Goal: Navigation & Orientation: Find specific page/section

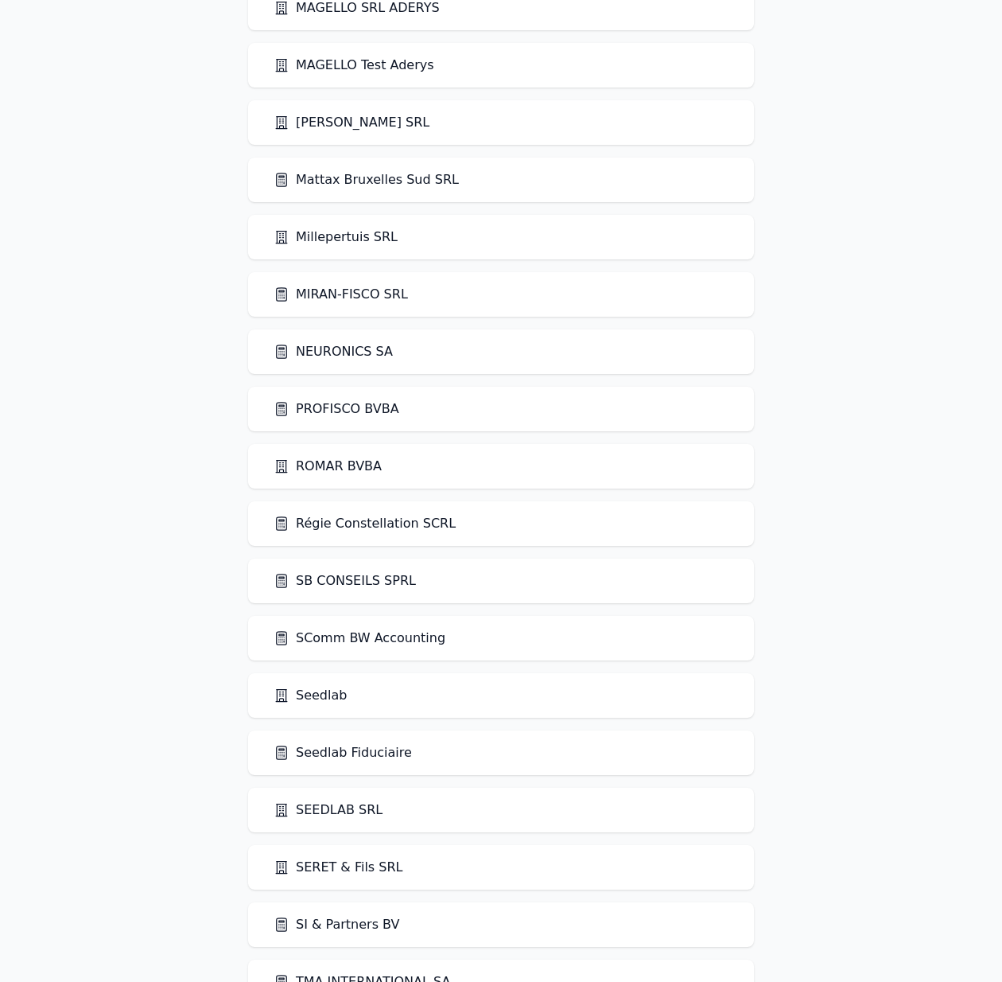
scroll to position [3228, 0]
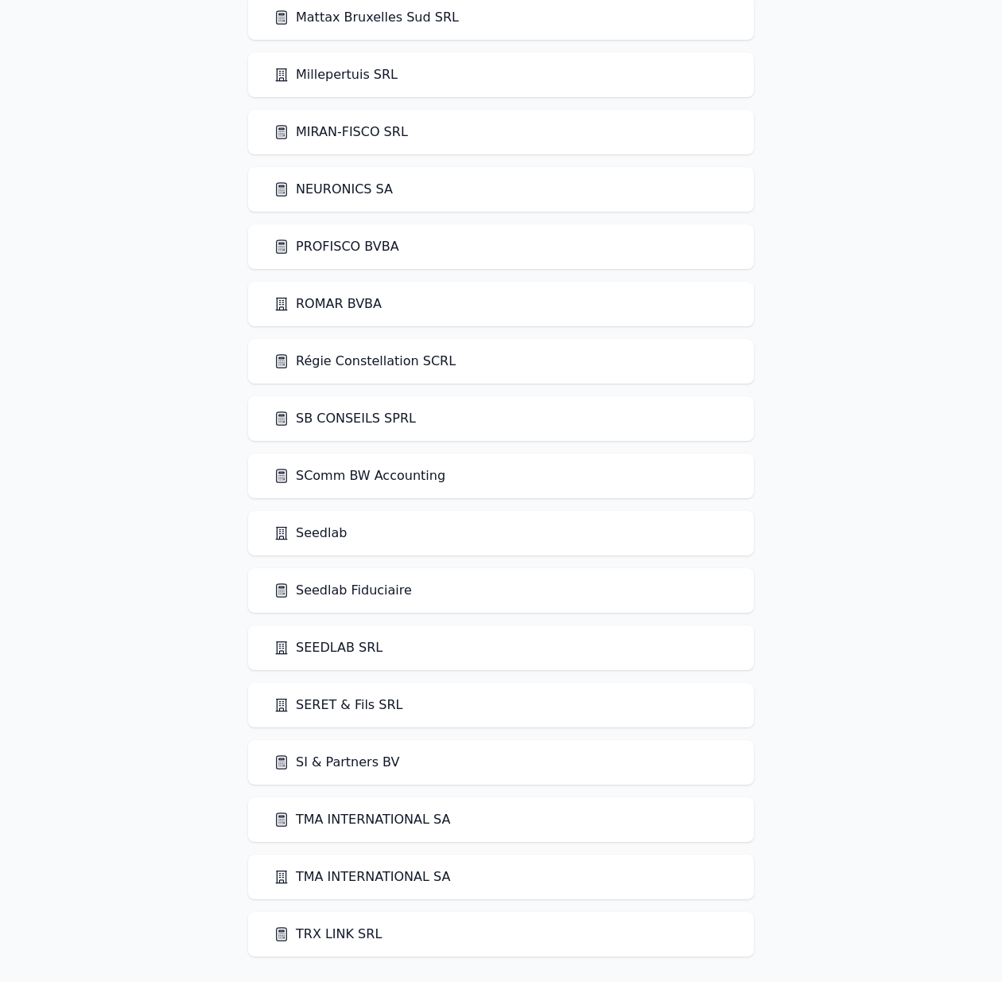
click at [325, 593] on link "Seedlab Fiduciaire" at bounding box center [343, 590] width 138 height 19
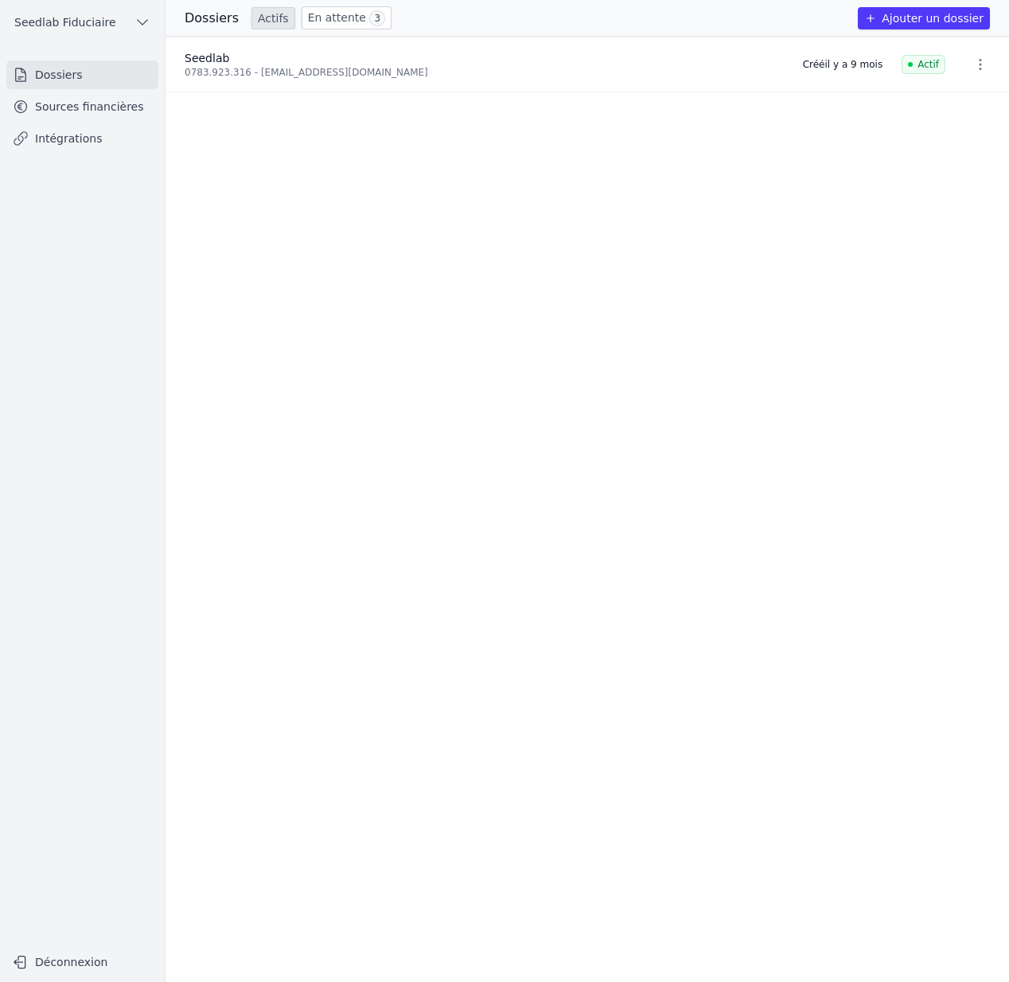
click at [144, 110] on link "Sources financières" at bounding box center [82, 106] width 152 height 29
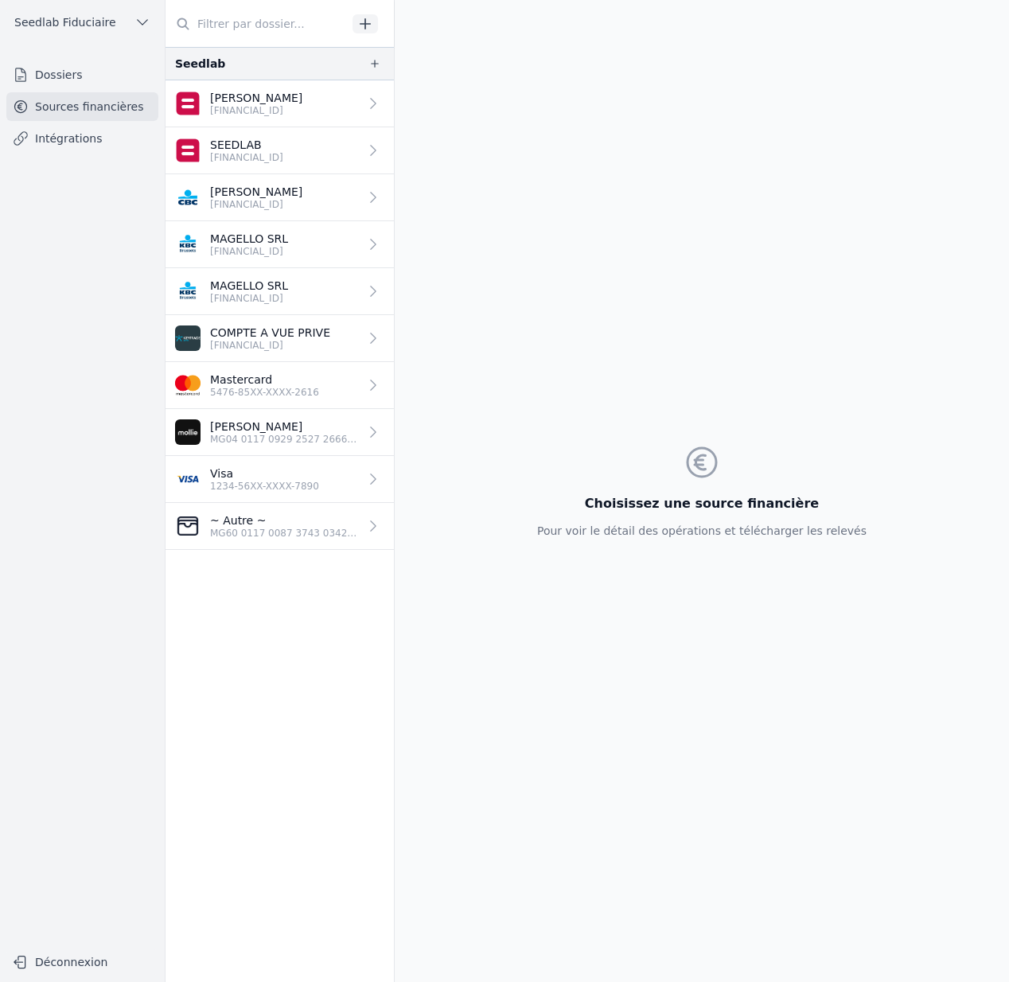
click at [267, 133] on link "SEEDLAB BE38 0689 4486 2172" at bounding box center [279, 150] width 228 height 47
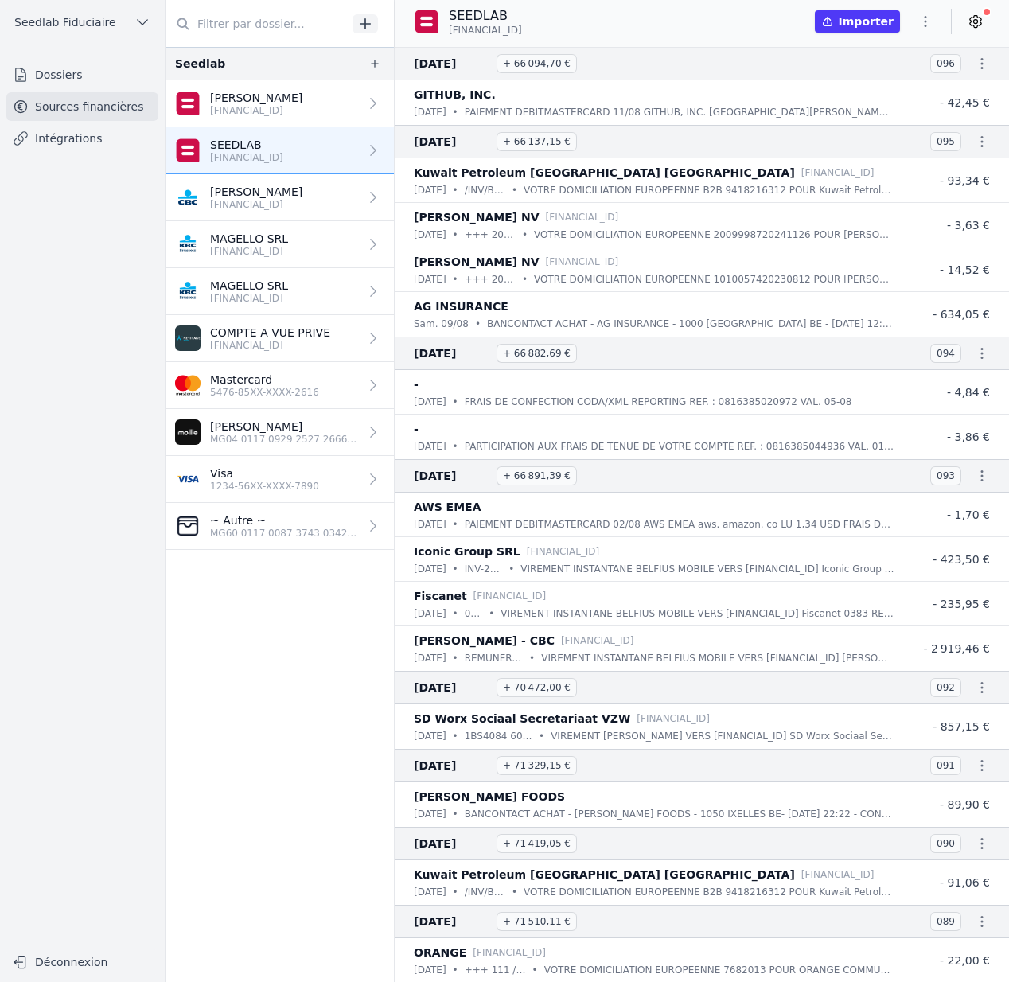
click at [264, 106] on p "[FINANCIAL_ID]" at bounding box center [256, 110] width 92 height 13
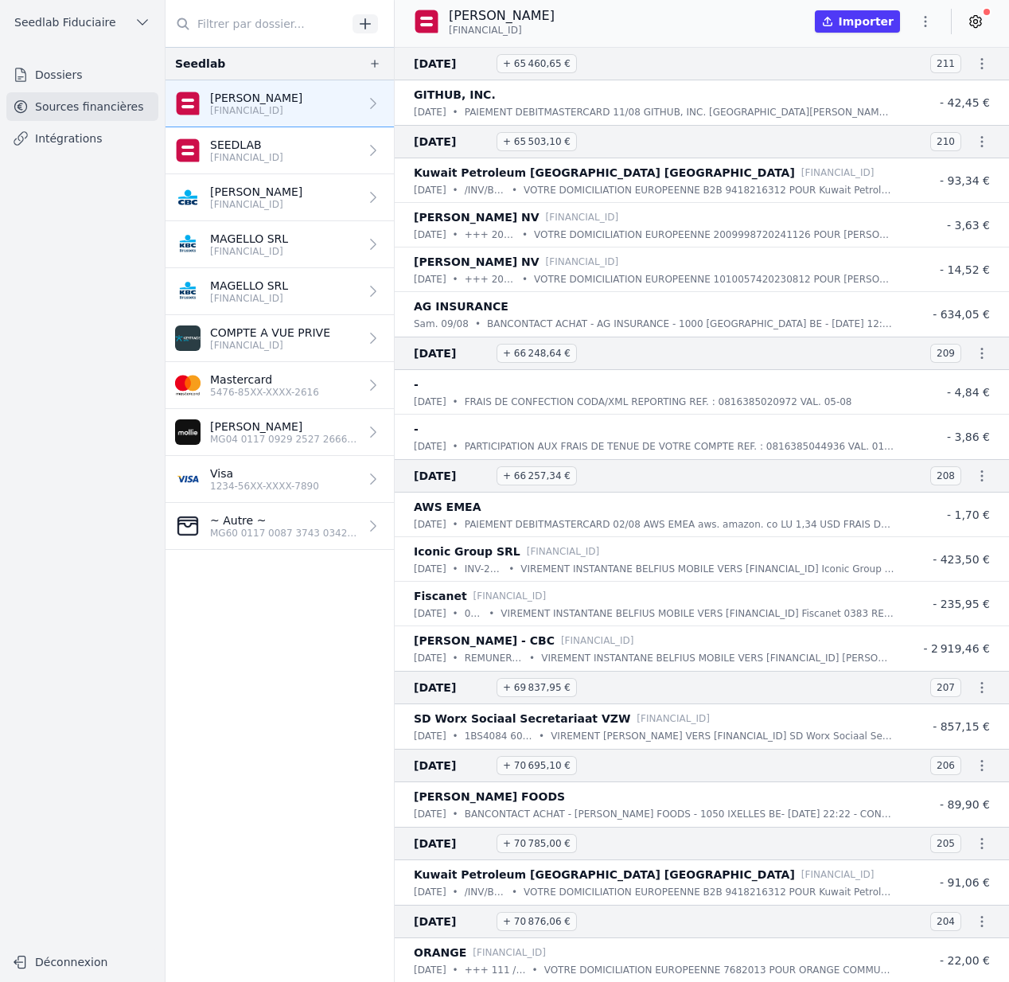
click at [263, 142] on p "SEEDLAB" at bounding box center [246, 145] width 73 height 16
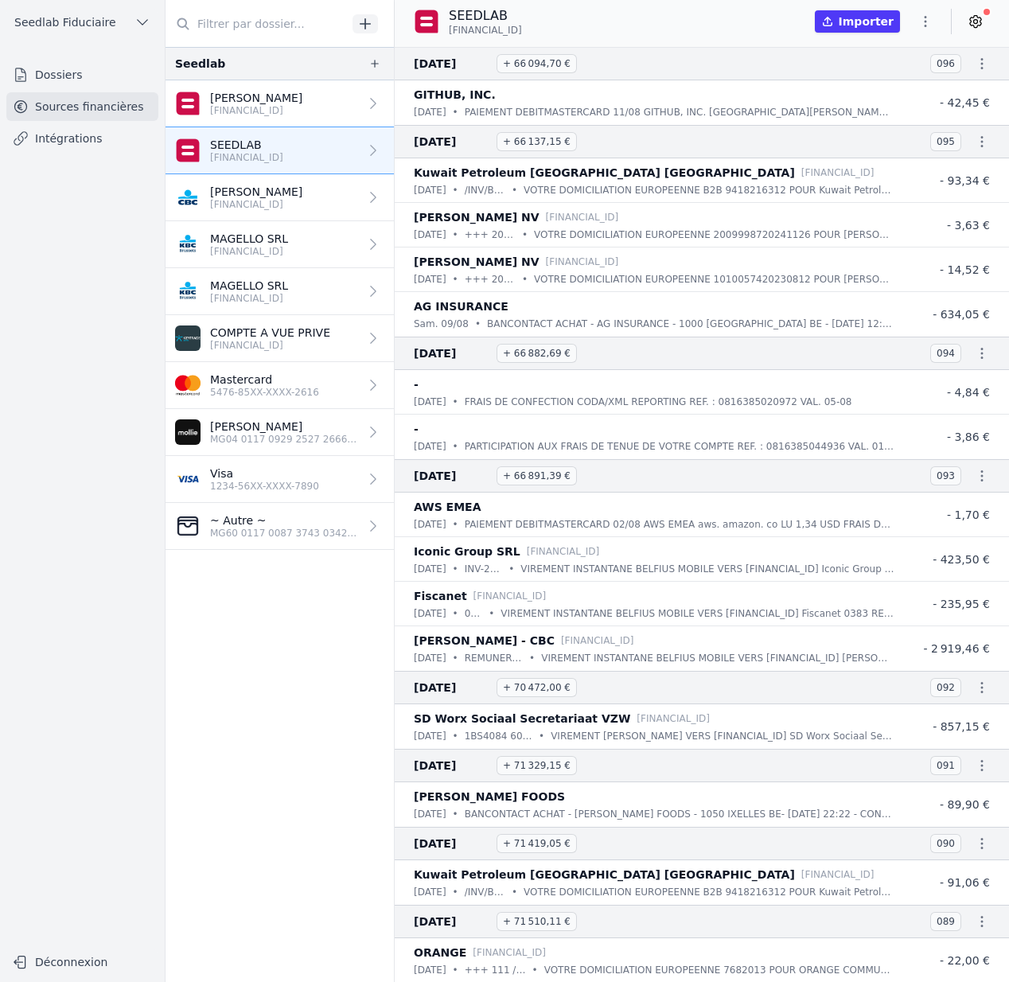
click at [267, 205] on p "[FINANCIAL_ID]" at bounding box center [256, 204] width 92 height 13
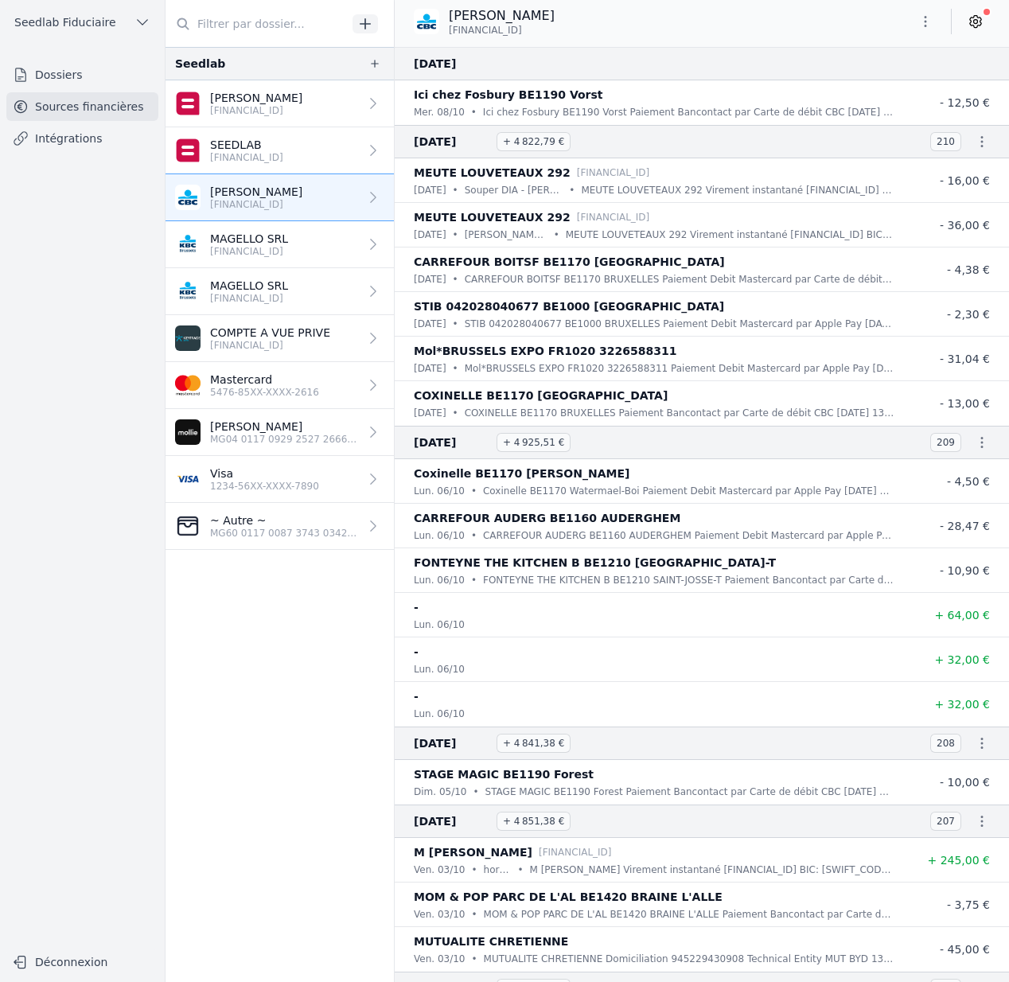
click at [270, 230] on link "MAGELLO SRL BE43 7310 6426 5101" at bounding box center [279, 244] width 228 height 47
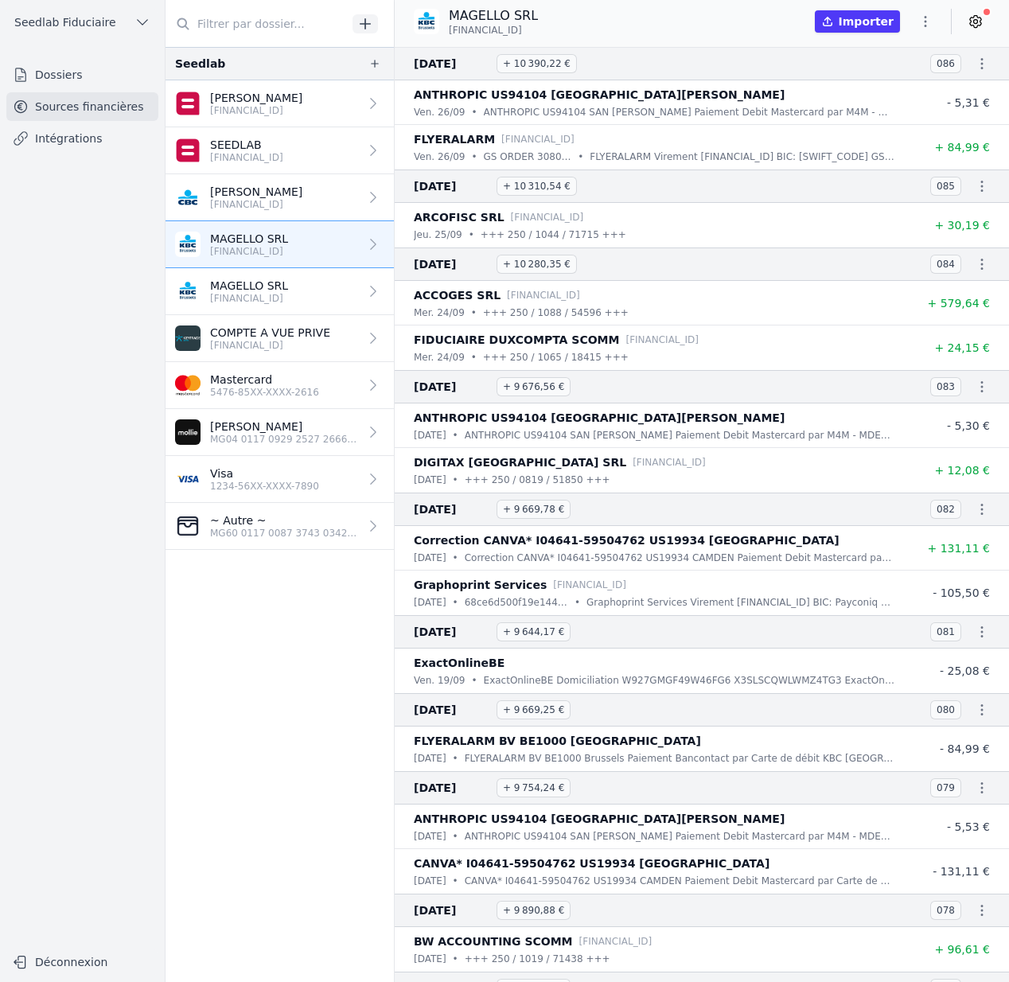
click at [264, 207] on p "[FINANCIAL_ID]" at bounding box center [256, 204] width 92 height 13
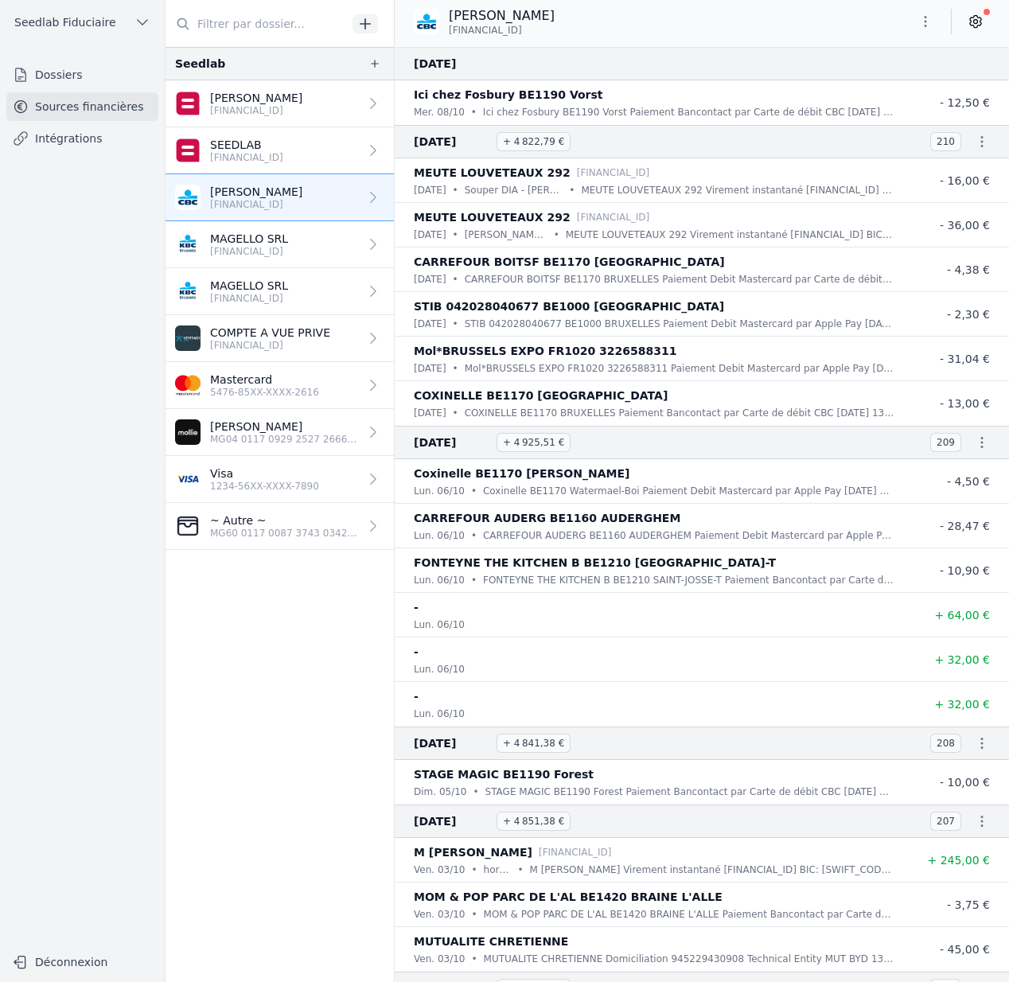
click at [265, 231] on p "MAGELLO SRL" at bounding box center [249, 239] width 78 height 16
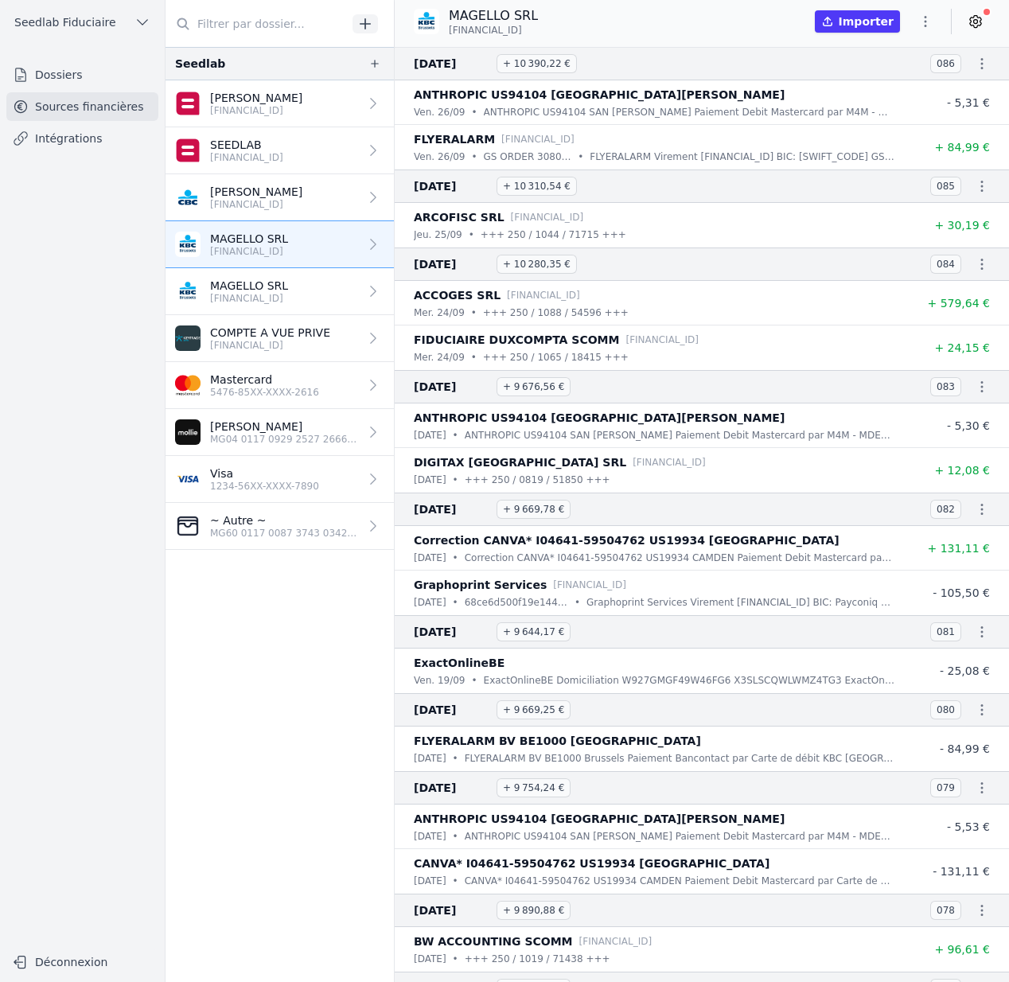
click at [263, 204] on p "[FINANCIAL_ID]" at bounding box center [256, 204] width 92 height 13
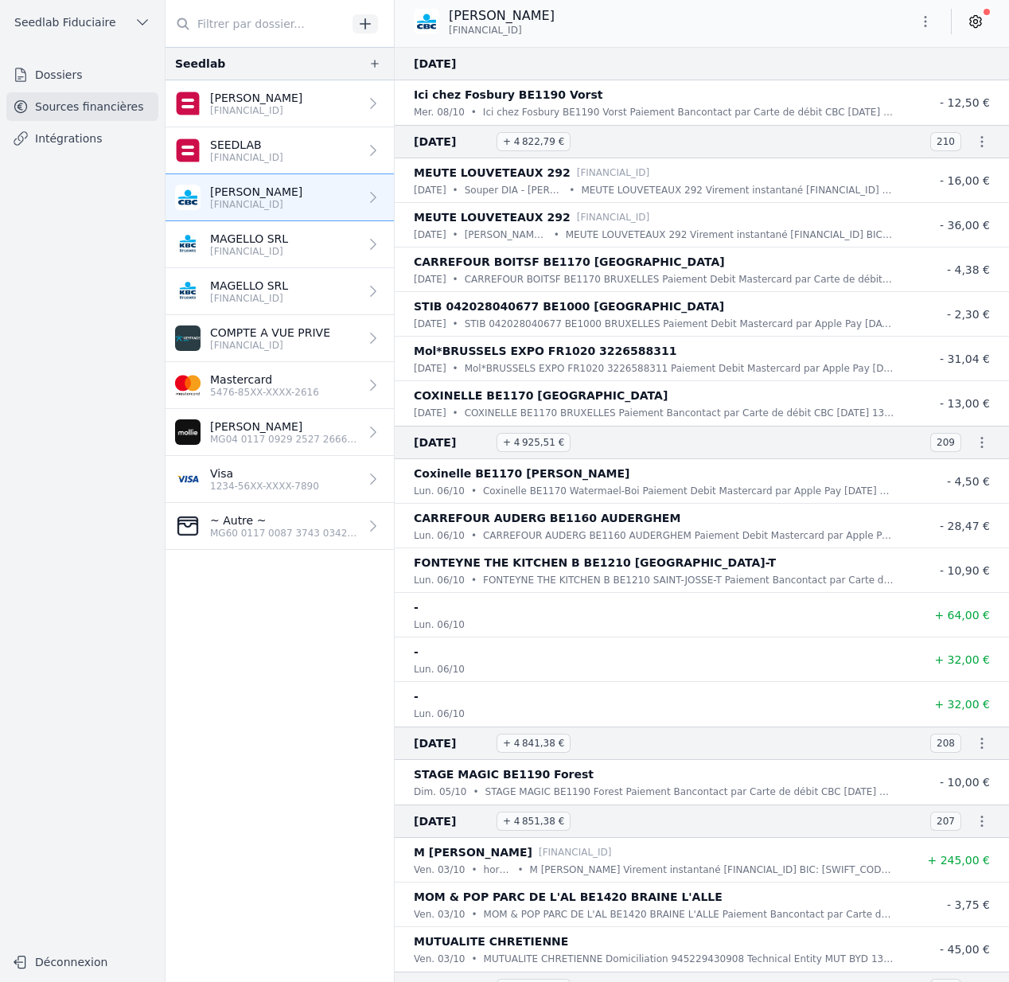
click at [271, 243] on p "MAGELLO SRL" at bounding box center [249, 239] width 78 height 16
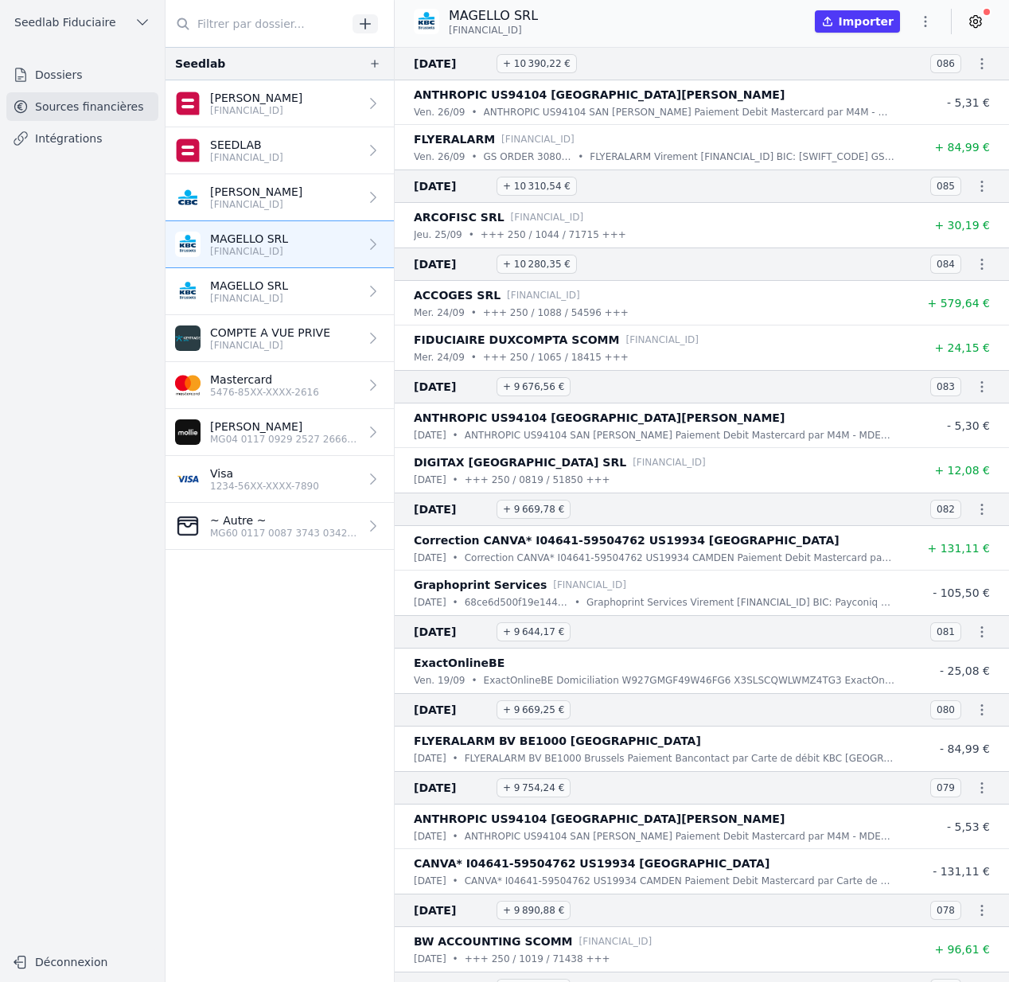
click at [263, 209] on p "[FINANCIAL_ID]" at bounding box center [256, 204] width 92 height 13
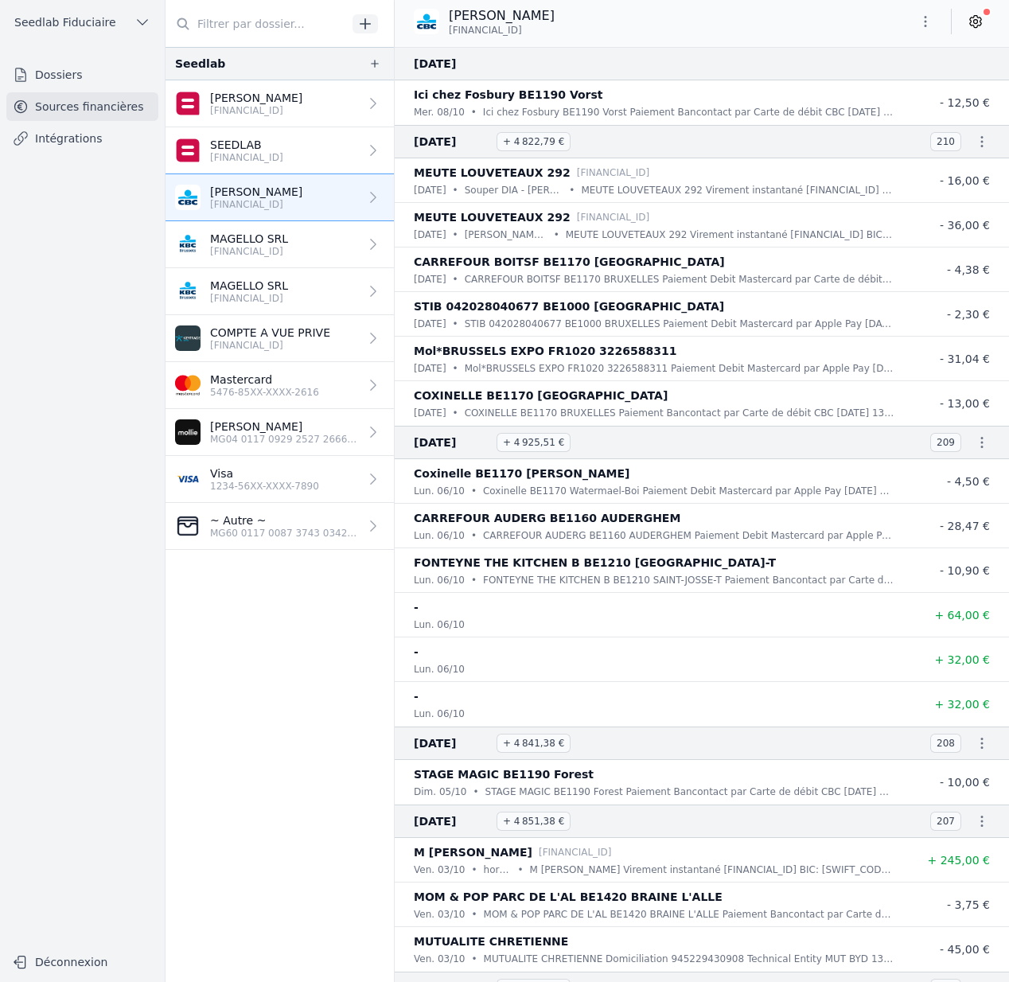
click at [963, 25] on link at bounding box center [975, 21] width 29 height 25
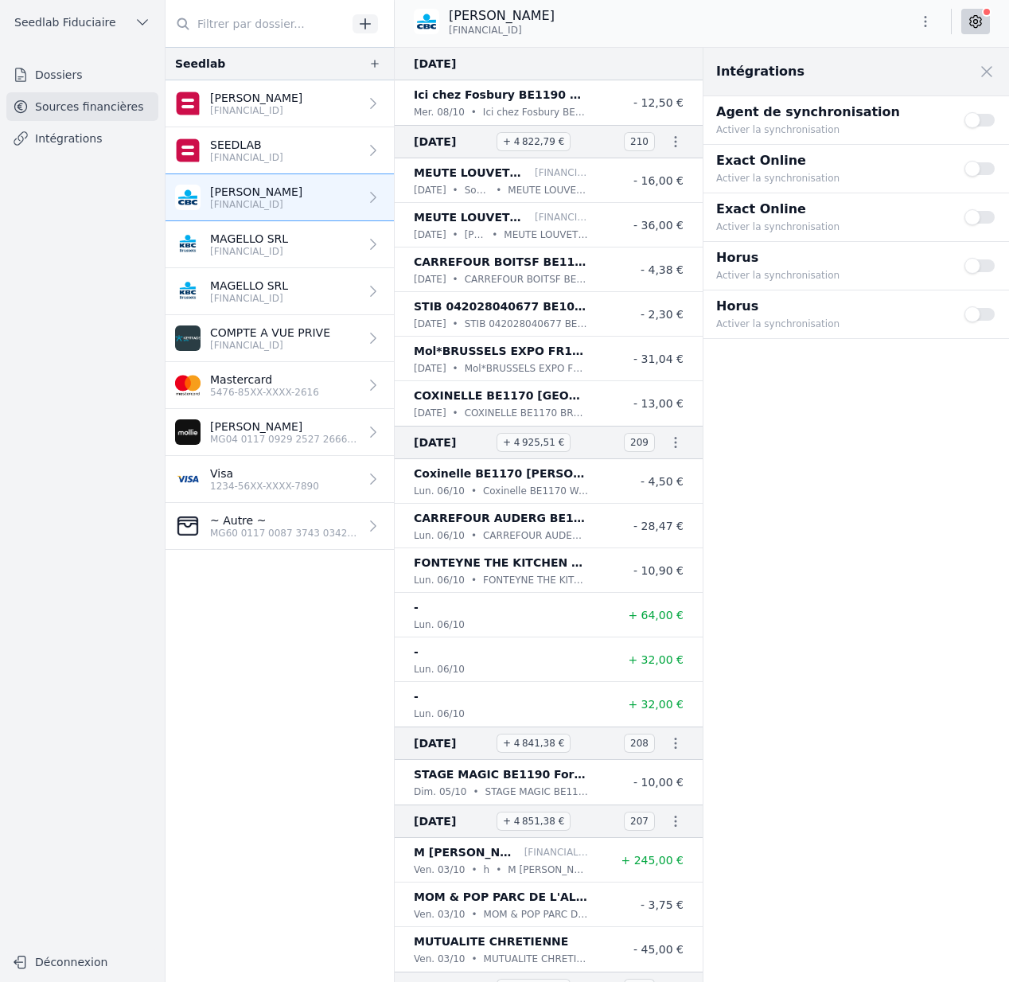
click at [65, 74] on link "Dossiers" at bounding box center [82, 74] width 152 height 29
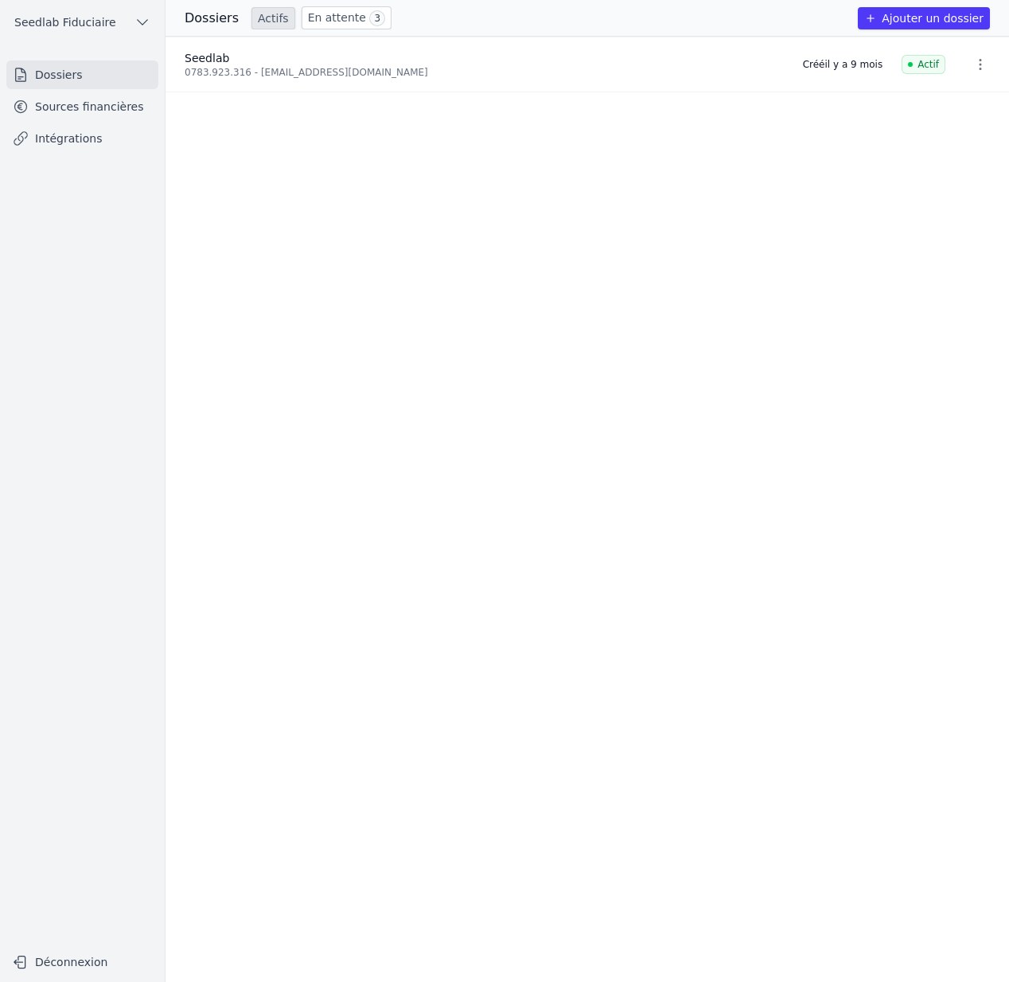
click at [315, 10] on link "En attente 3" at bounding box center [347, 17] width 90 height 23
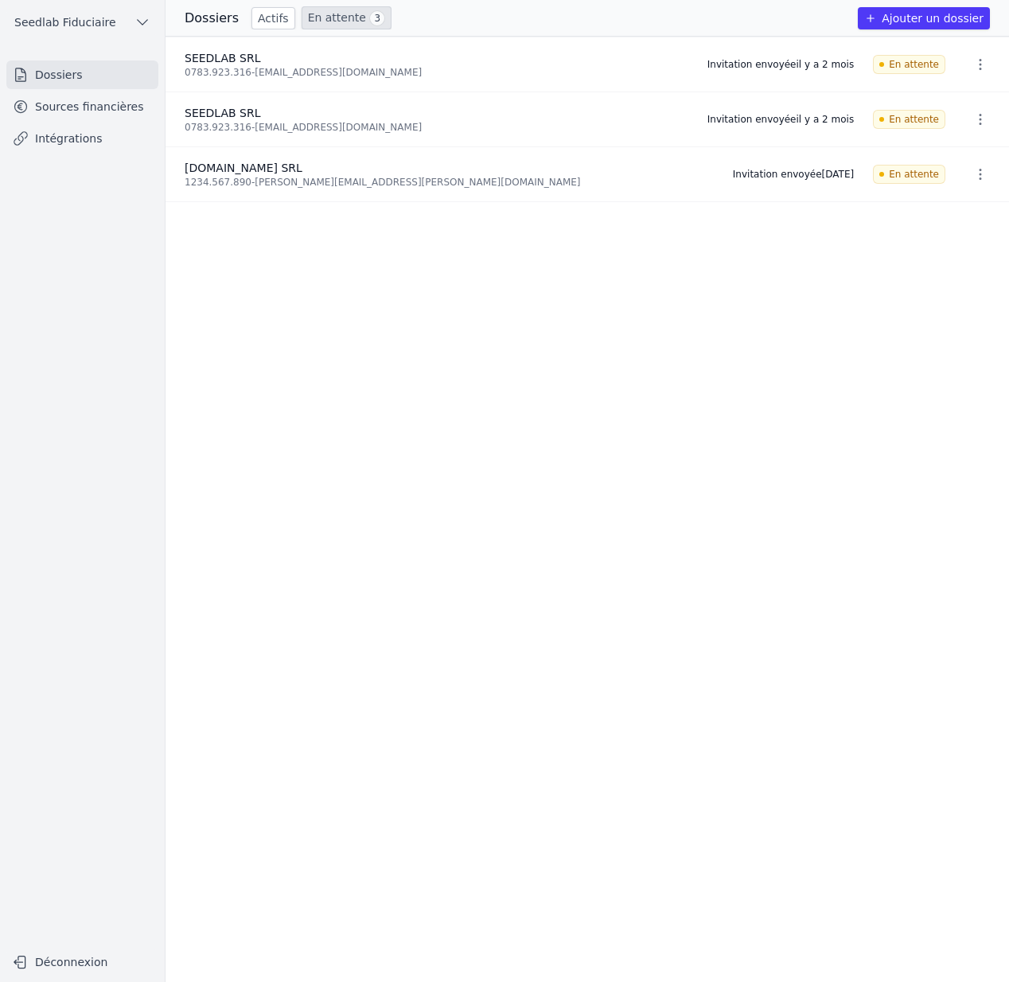
click at [975, 56] on icon "button" at bounding box center [980, 64] width 16 height 16
click at [975, 56] on div at bounding box center [504, 491] width 1009 height 982
click at [975, 56] on icon "button" at bounding box center [980, 64] width 16 height 16
click at [457, 373] on div at bounding box center [504, 491] width 1009 height 982
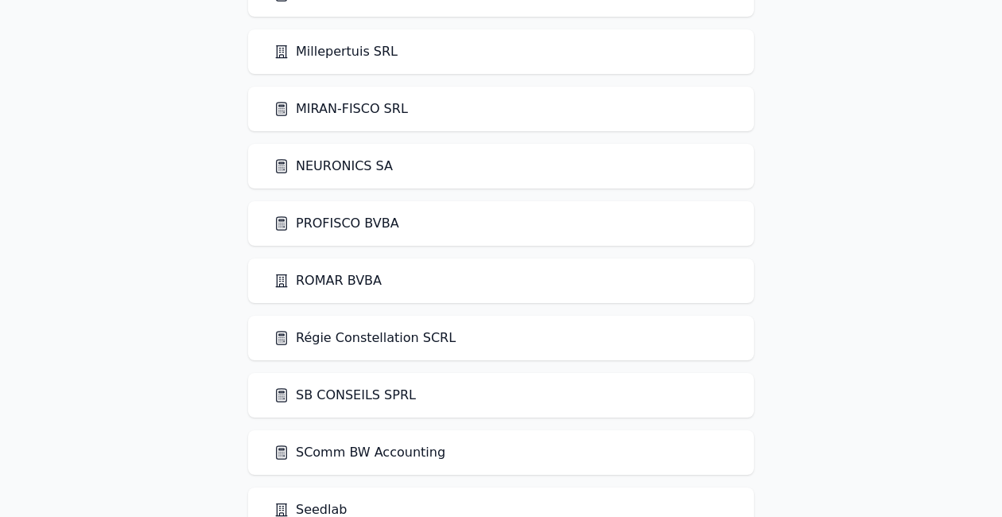
scroll to position [3693, 0]
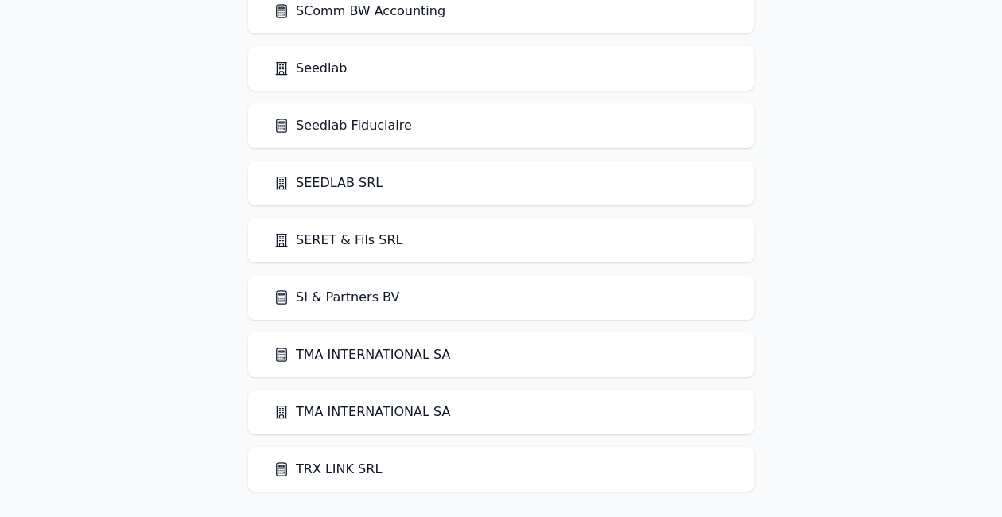
click at [320, 71] on link "Seedlab" at bounding box center [310, 68] width 73 height 19
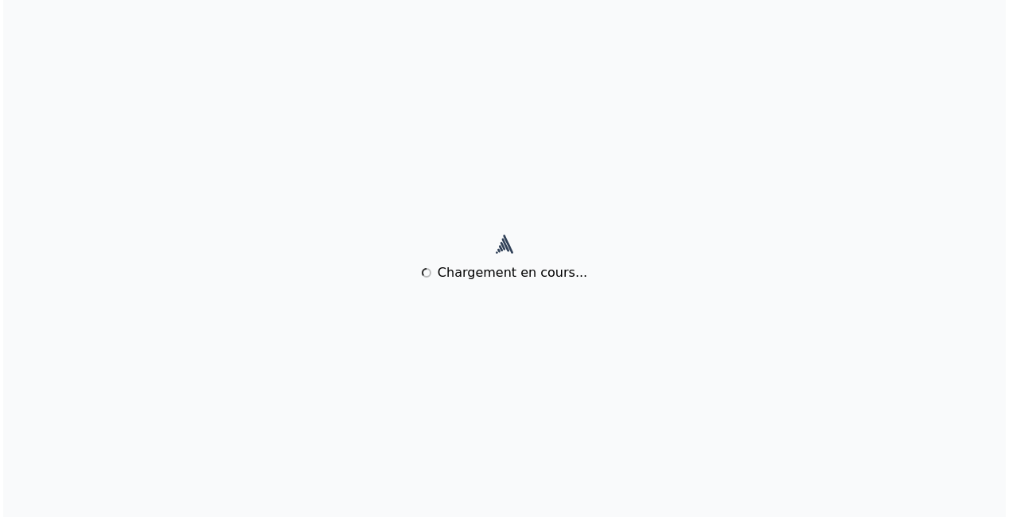
scroll to position [0, 0]
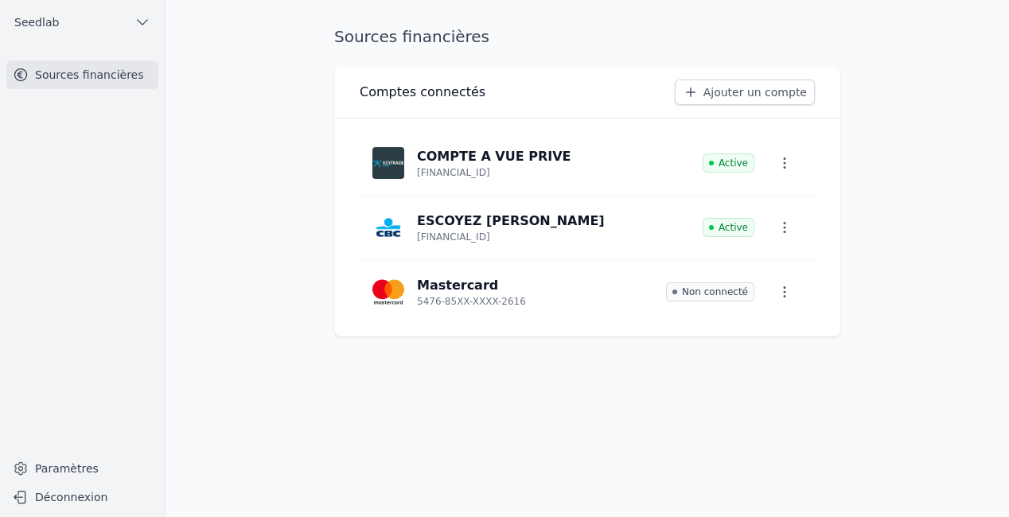
click at [94, 476] on link "Paramètres" at bounding box center [82, 468] width 152 height 25
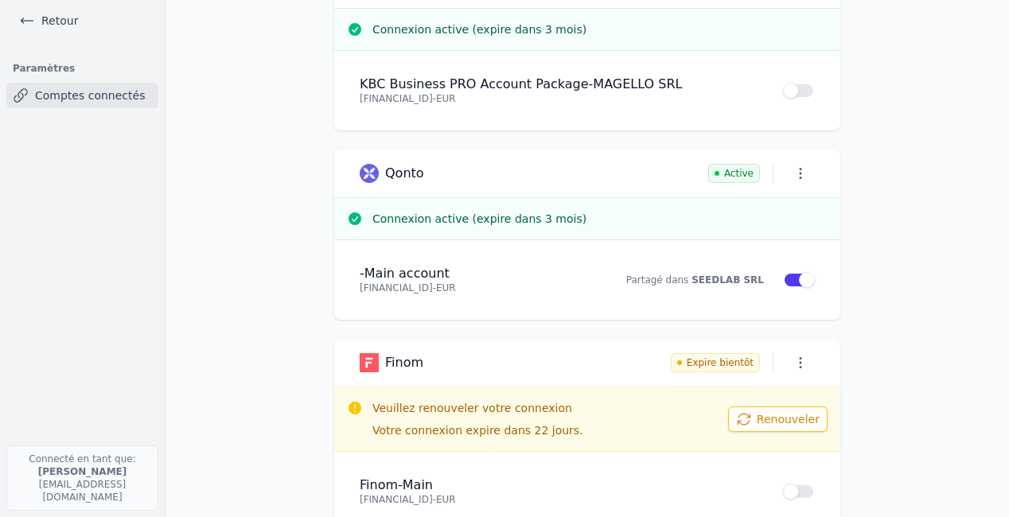
scroll to position [1039, 0]
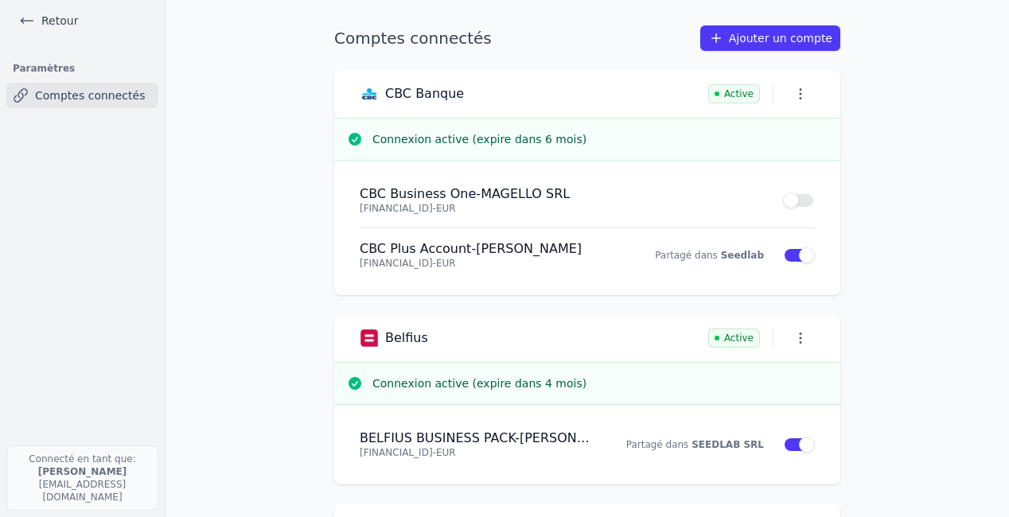
click at [730, 258] on strong "Seedlab" at bounding box center [742, 255] width 43 height 11
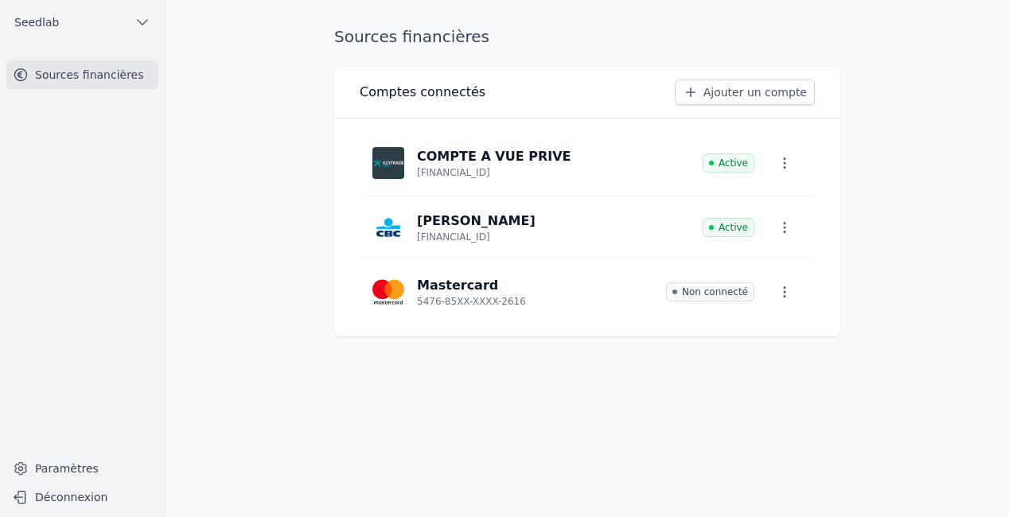
click at [77, 468] on link "Paramètres" at bounding box center [82, 468] width 152 height 25
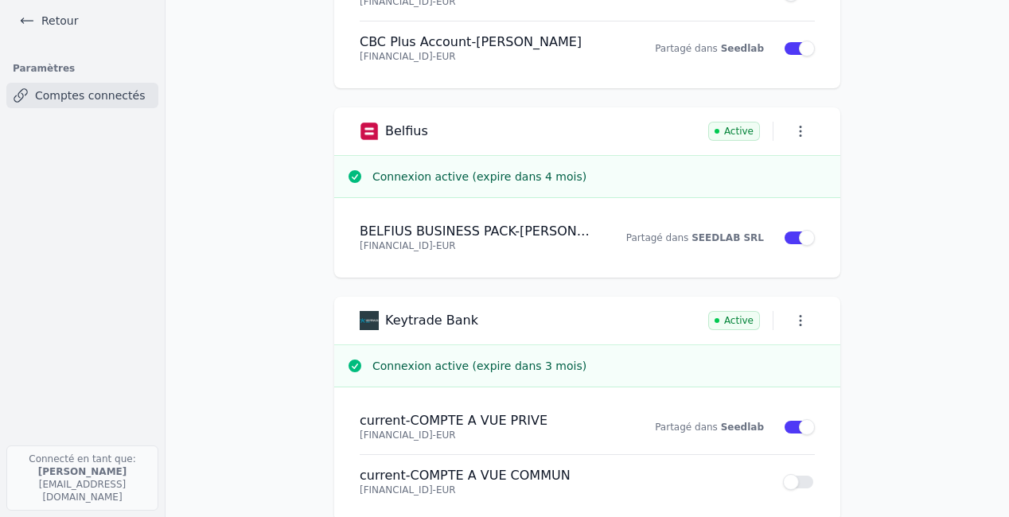
scroll to position [351, 0]
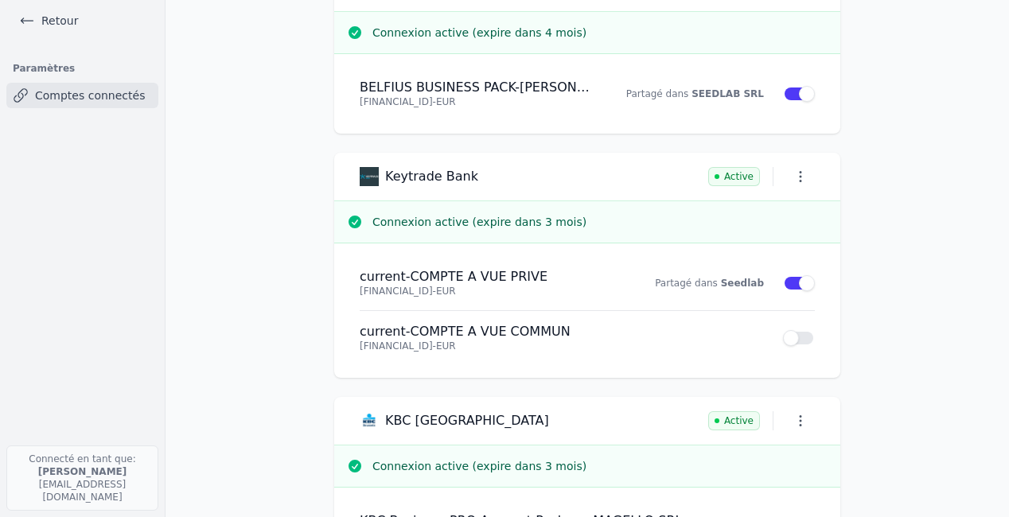
click at [737, 284] on strong "Seedlab" at bounding box center [742, 283] width 43 height 11
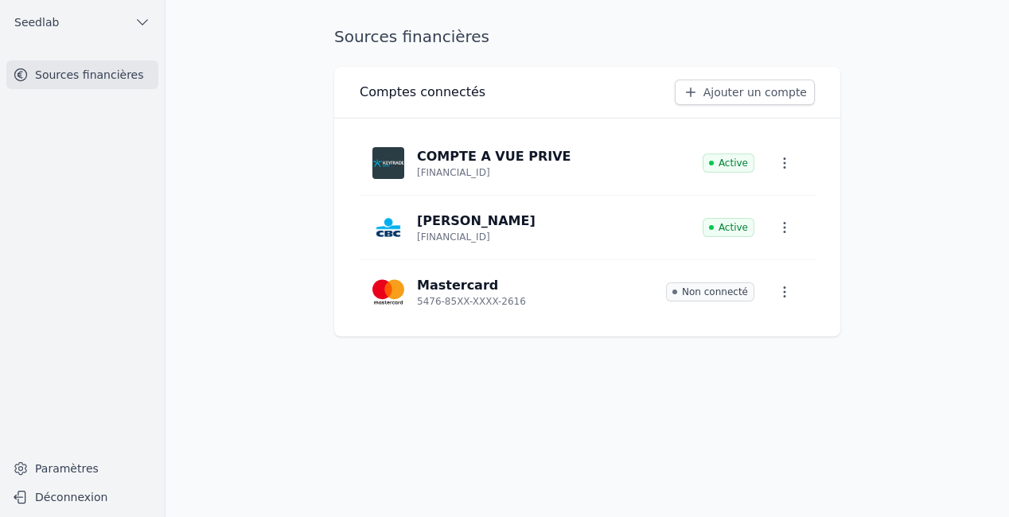
click at [79, 464] on link "Paramètres" at bounding box center [82, 468] width 152 height 25
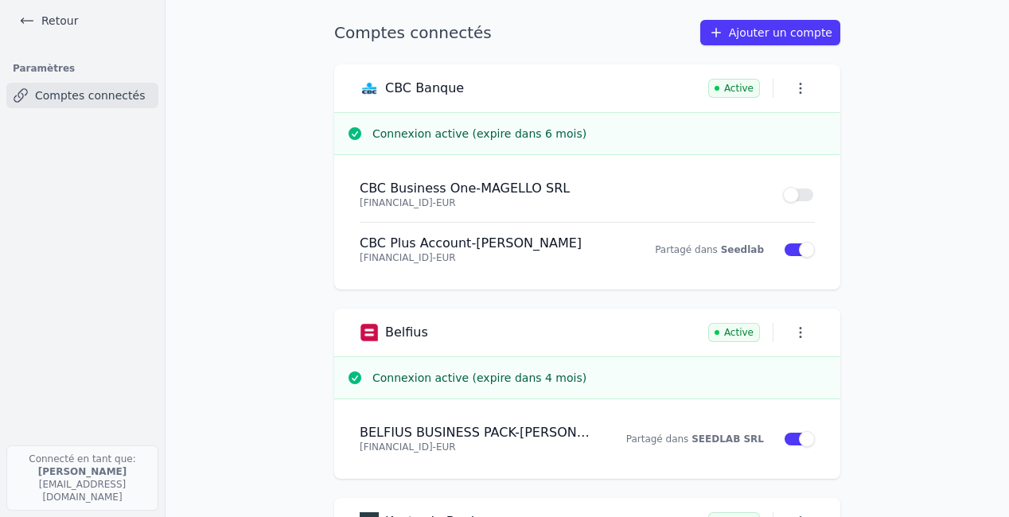
scroll to position [6, 0]
click at [726, 441] on strong "SEEDLAB SRL" at bounding box center [727, 438] width 72 height 11
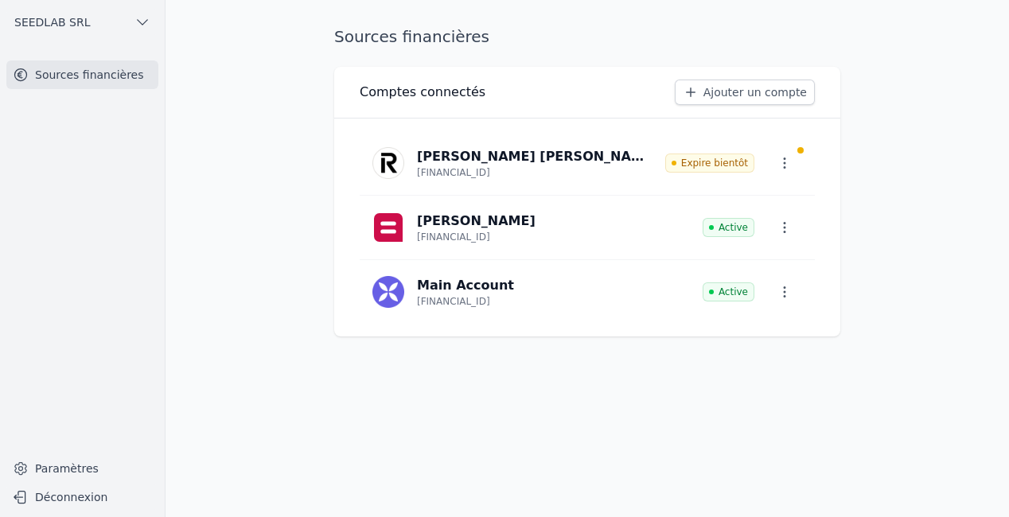
click at [80, 473] on link "Paramètres" at bounding box center [82, 468] width 152 height 25
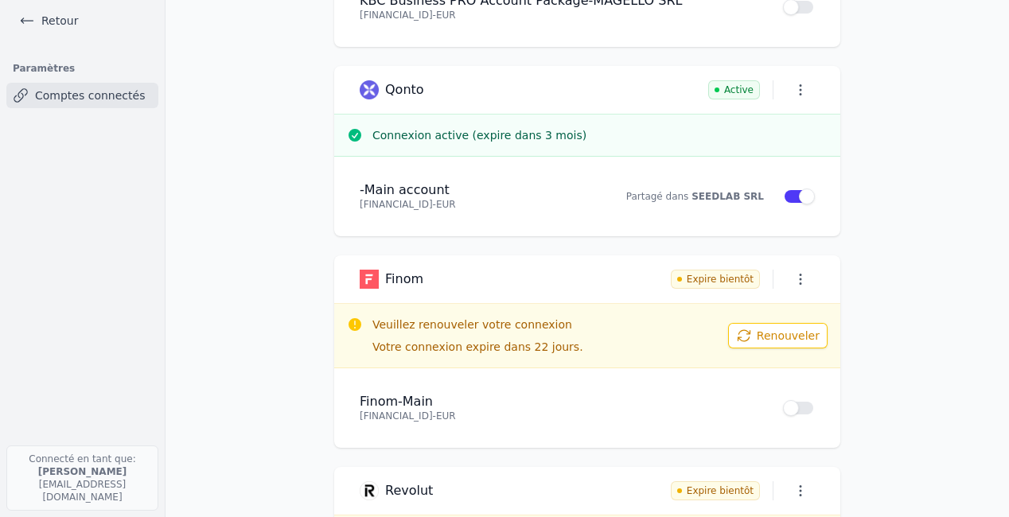
scroll to position [1039, 0]
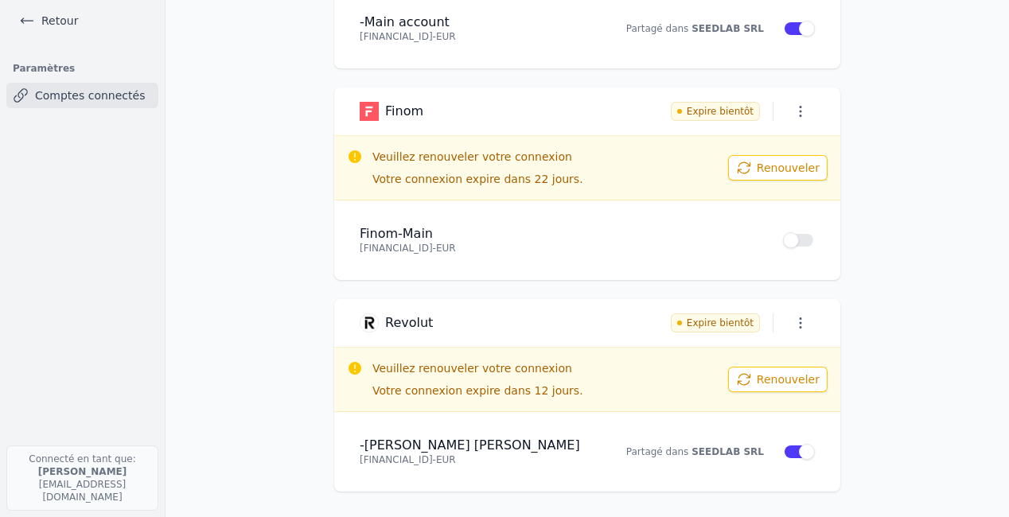
click at [55, 21] on link "Retour" at bounding box center [49, 21] width 72 height 22
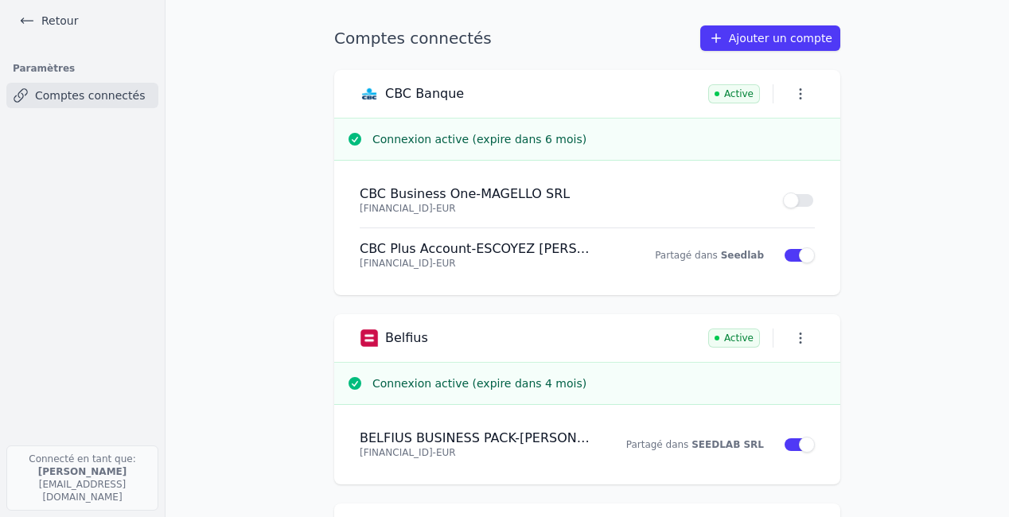
click at [76, 15] on link "Retour" at bounding box center [49, 21] width 72 height 22
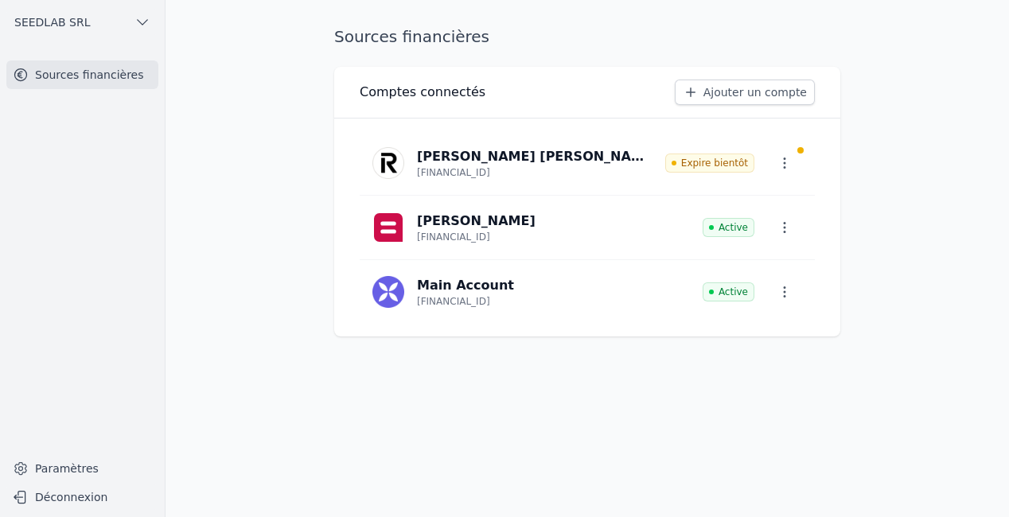
click at [85, 20] on span "SEEDLAB SRL" at bounding box center [52, 22] width 76 height 16
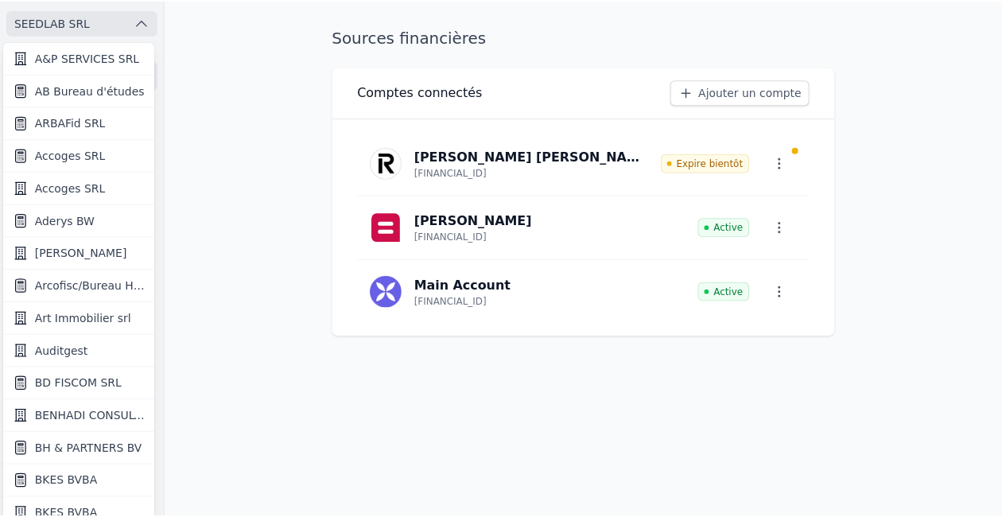
scroll to position [4, 0]
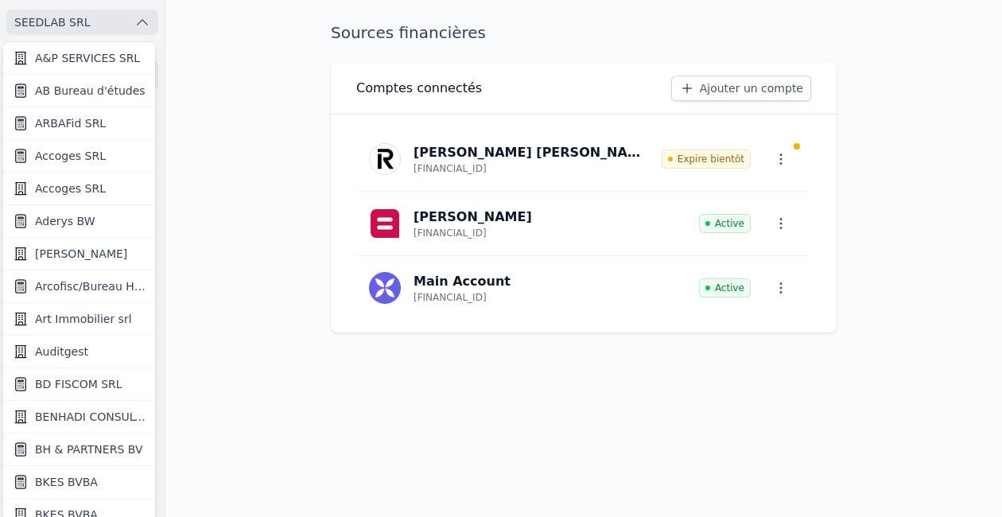
click at [91, 189] on span "Accoges SRL" at bounding box center [70, 189] width 71 height 16
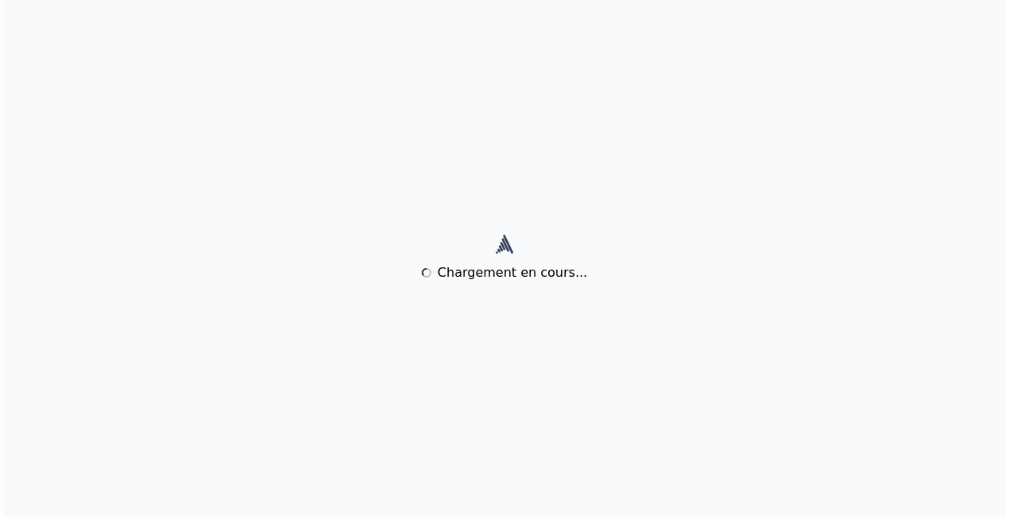
scroll to position [0, 0]
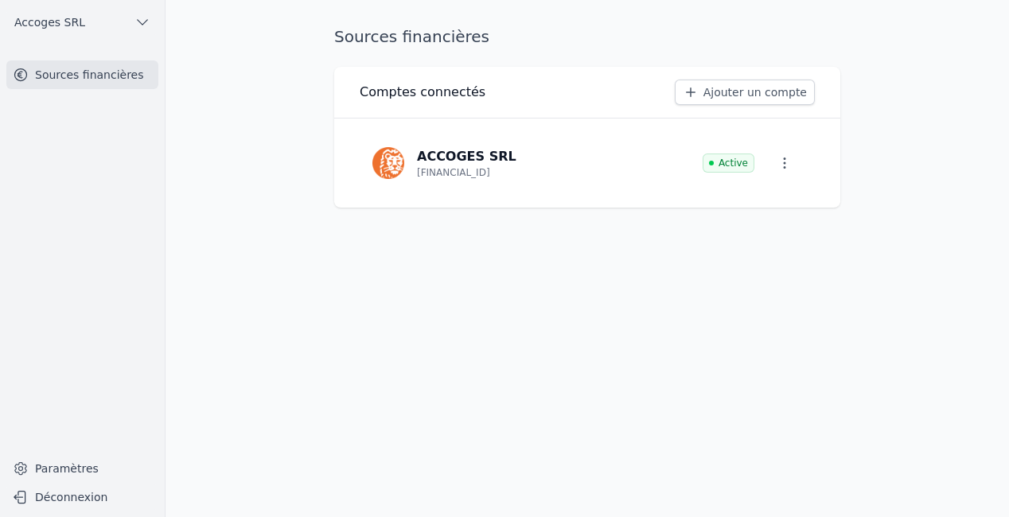
click at [81, 467] on link "Paramètres" at bounding box center [82, 468] width 152 height 25
